Goal: Task Accomplishment & Management: Manage account settings

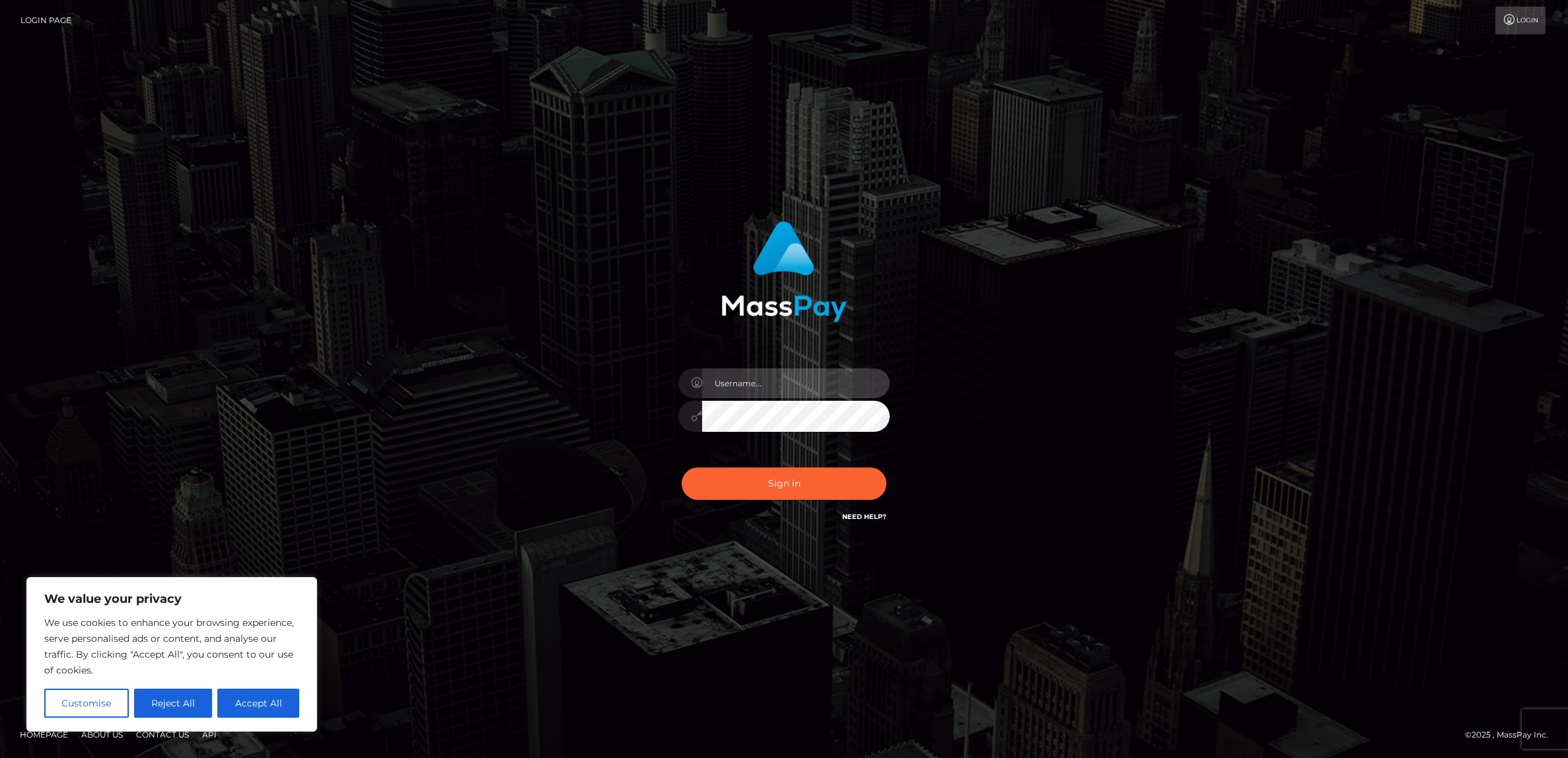
click at [785, 381] on input "text" at bounding box center [796, 384] width 188 height 30
click at [273, 707] on button "Accept All" at bounding box center [258, 703] width 82 height 29
checkbox input "true"
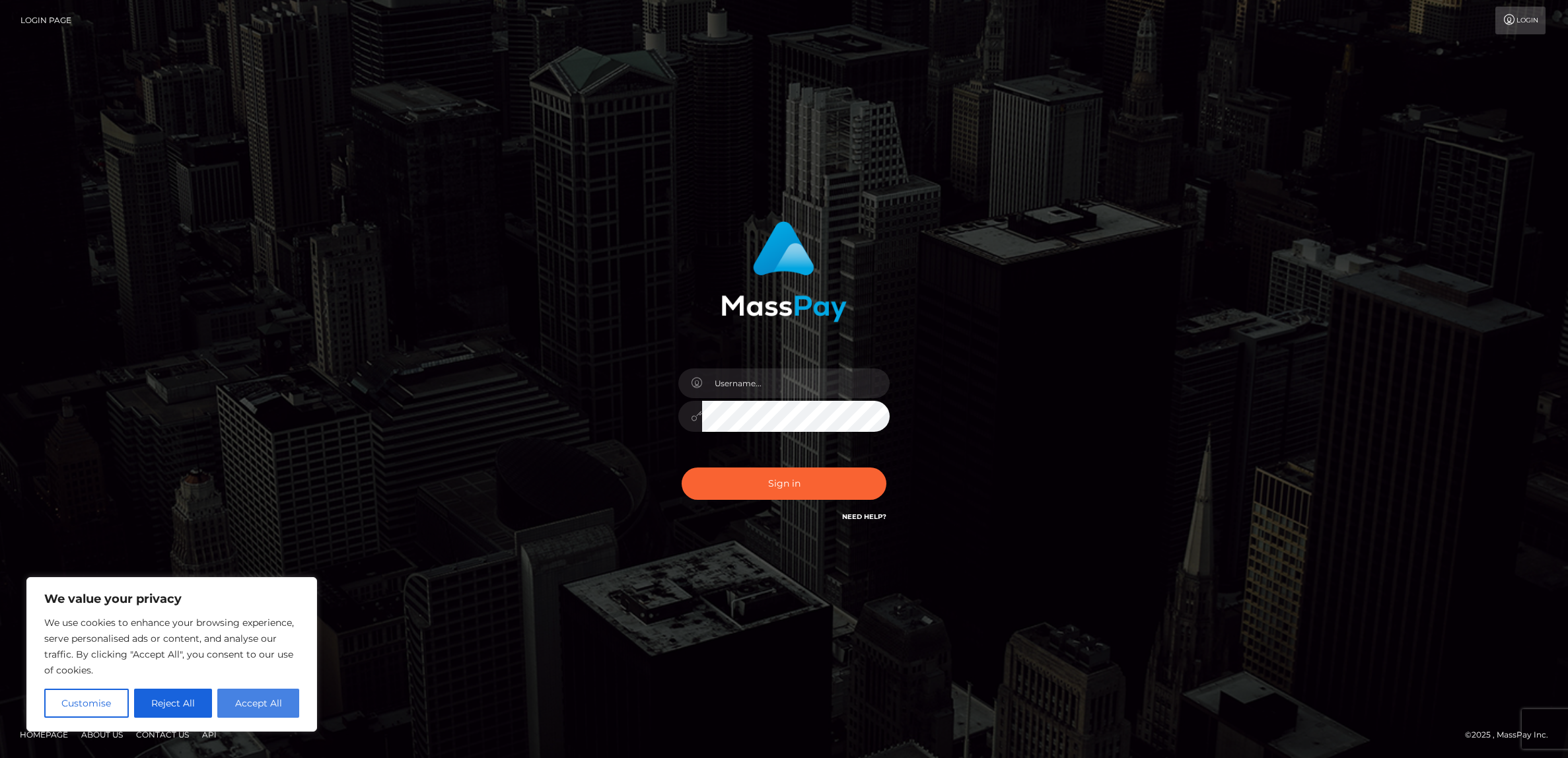
checkbox input "true"
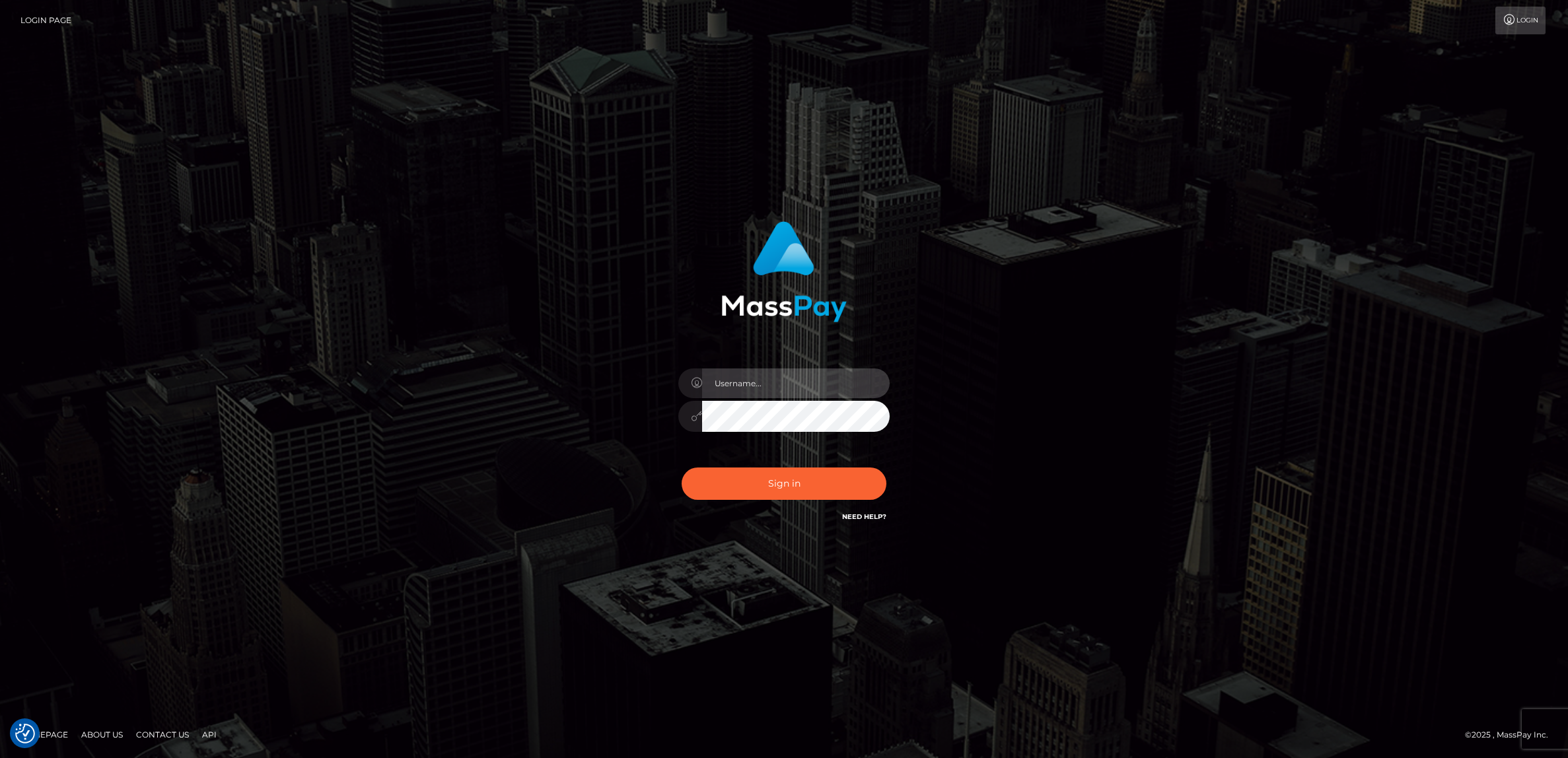
click at [771, 375] on input "text" at bounding box center [796, 384] width 188 height 30
type input "[EMAIL_ADDRESS][DOMAIN_NAME]"
click at [793, 481] on button "Sign in" at bounding box center [784, 483] width 205 height 32
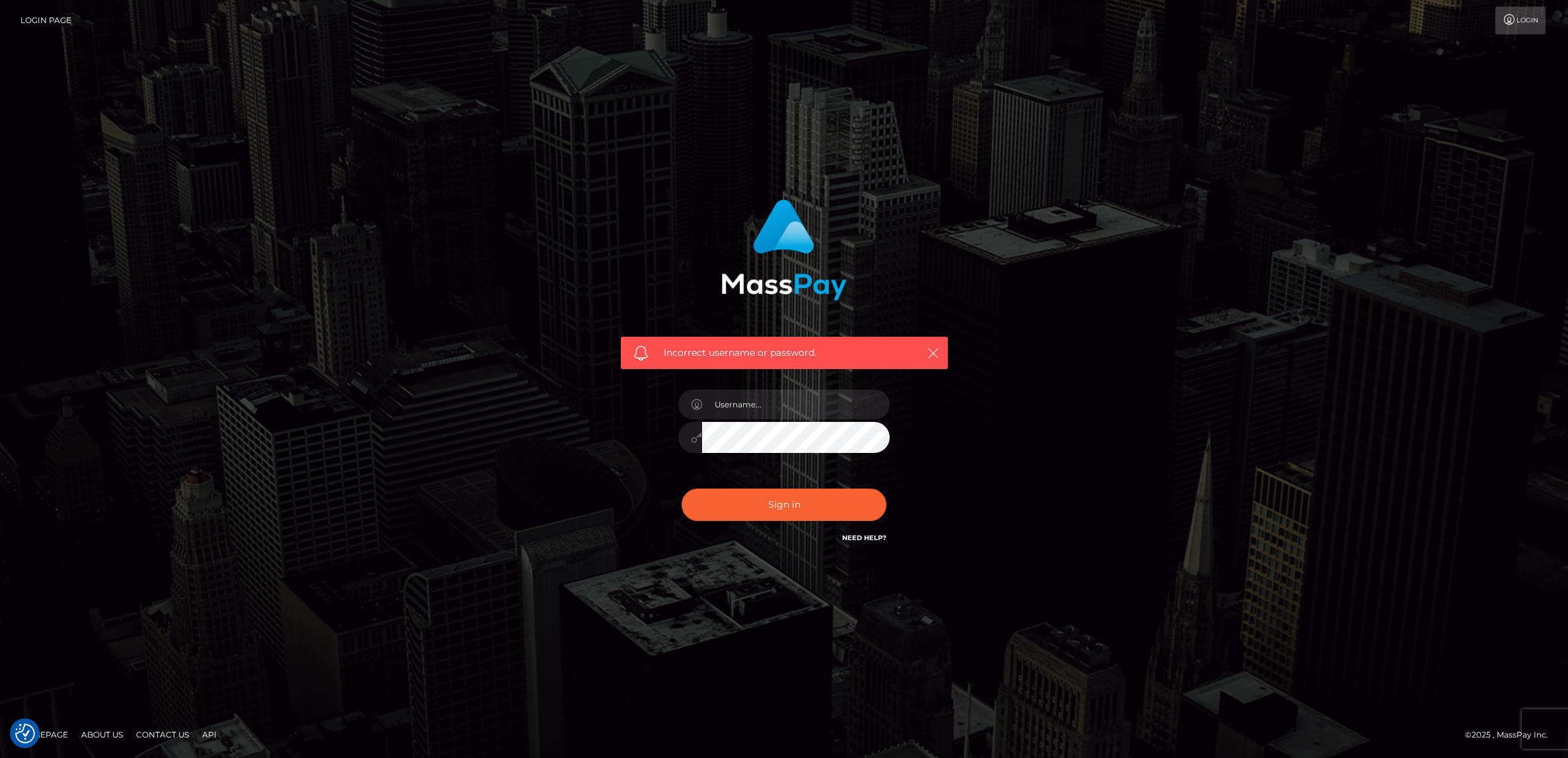
click at [931, 347] on icon "button" at bounding box center [933, 353] width 13 height 13
click at [802, 402] on input "text" at bounding box center [796, 404] width 188 height 30
